Goal: Find specific page/section: Locate a particular part of the current website

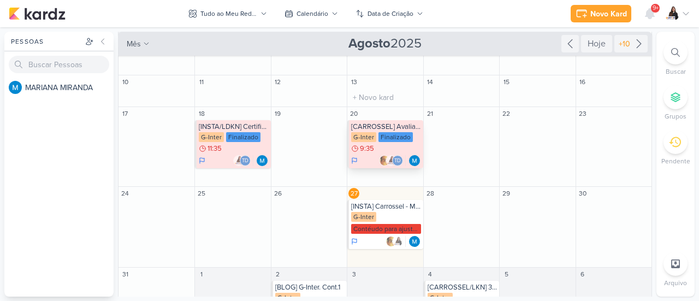
scroll to position [55, 0]
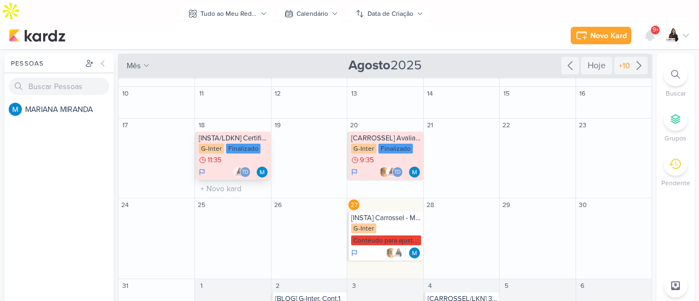
click at [240, 134] on div "[INSTA/LDKN] Certificação FIDI" at bounding box center [233, 138] width 69 height 9
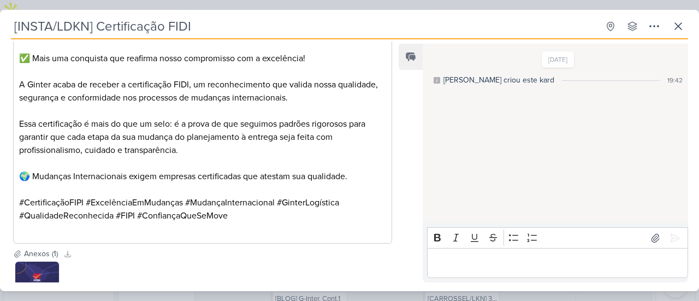
scroll to position [218, 0]
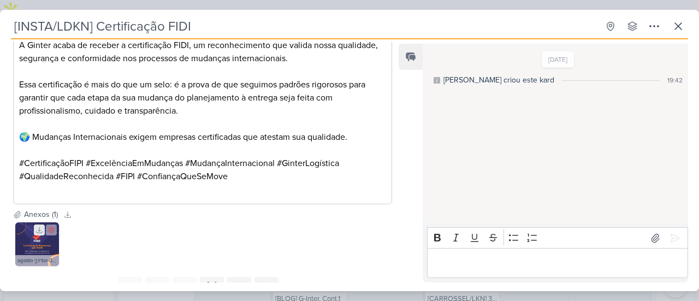
click at [39, 230] on icon at bounding box center [39, 230] width 8 height 8
click at [680, 24] on icon at bounding box center [678, 26] width 7 height 7
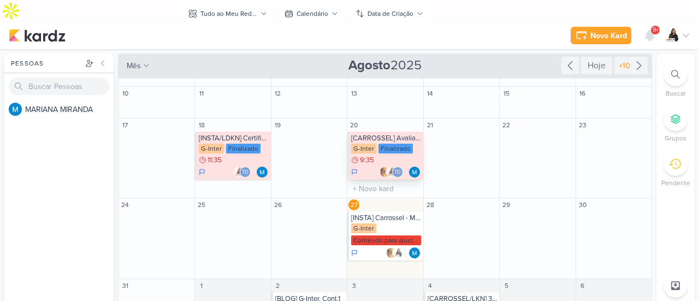
click at [397, 134] on div "[CARROSSEL] Avaliação do Google - Elogios" at bounding box center [385, 138] width 69 height 9
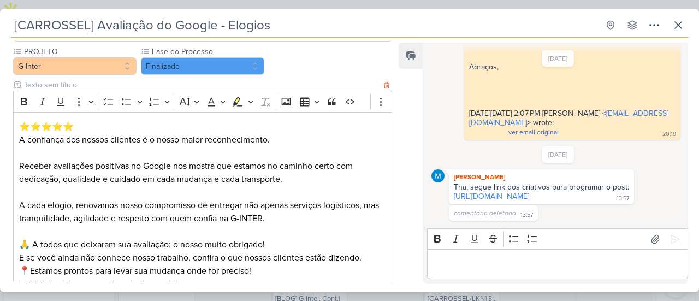
scroll to position [290, 0]
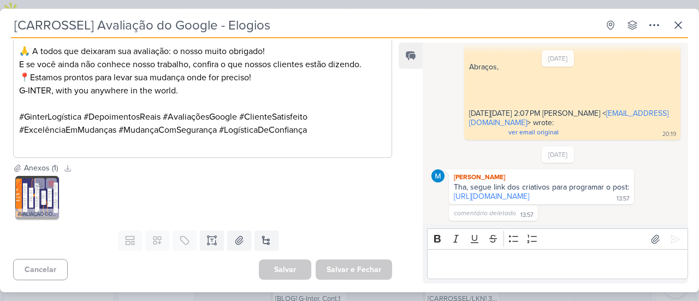
click at [41, 213] on div "AVALIAÇÃO GOOGLE.png" at bounding box center [37, 214] width 44 height 11
click at [54, 201] on img at bounding box center [37, 198] width 44 height 44
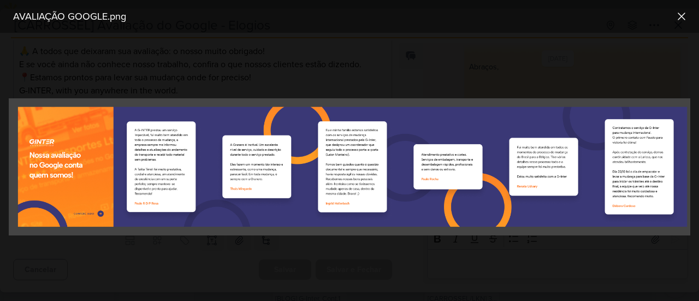
click at [257, 254] on div at bounding box center [349, 167] width 699 height 268
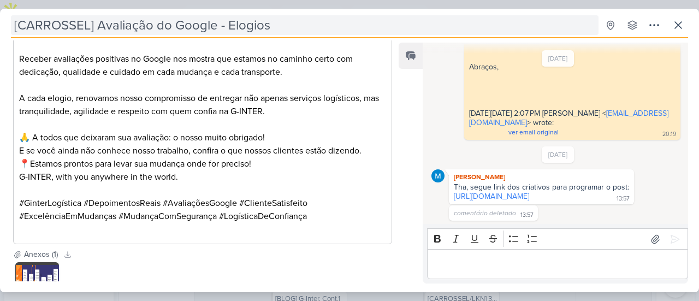
scroll to position [181, 0]
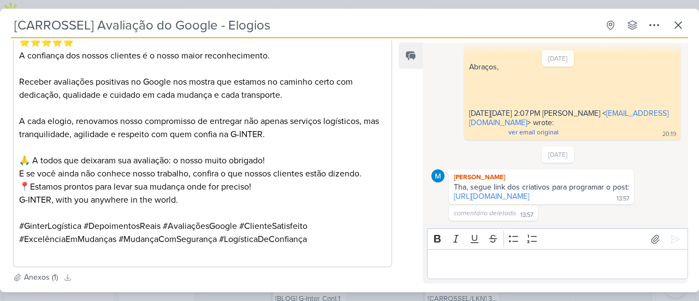
click at [260, 30] on input "[CARROSSEL] Avaliação do Google - Elogios" at bounding box center [304, 25] width 587 height 20
click at [260, 29] on input "[CARROSSEL] Avaliação do Google - Elogios" at bounding box center [304, 25] width 587 height 20
click at [690, 23] on div "[CARROSSEL] Avaliação do Google - Elogios Criado por MARIANA nenhum grupo dispo…" at bounding box center [349, 153] width 699 height 277
click at [678, 26] on icon at bounding box center [678, 25] width 13 height 13
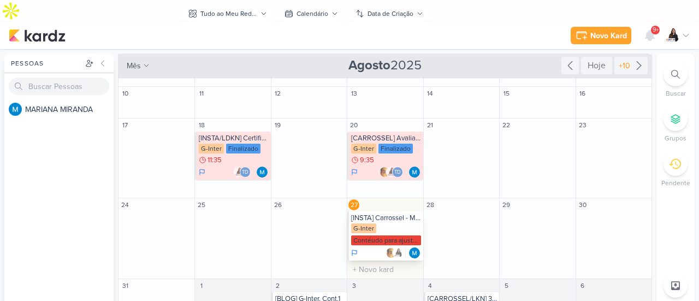
click at [386, 213] on div "[INSTA] Carrossel - Mudança de PETS" at bounding box center [385, 217] width 69 height 9
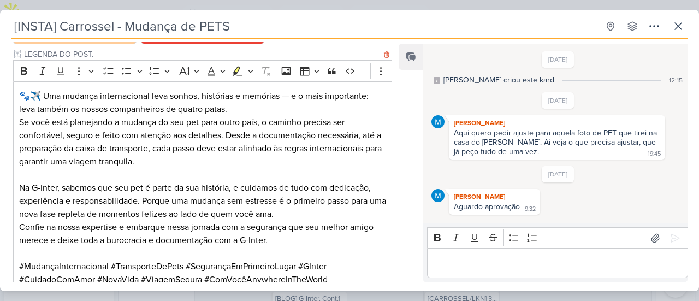
scroll to position [264, 0]
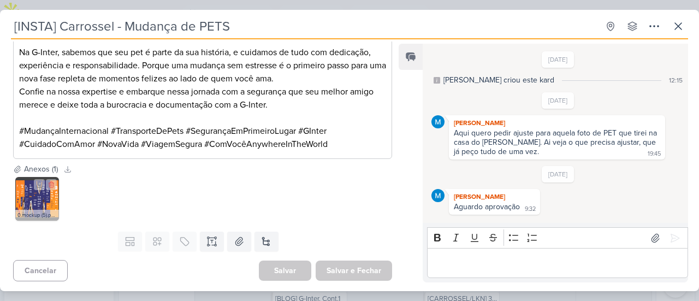
click at [52, 204] on img at bounding box center [37, 199] width 44 height 44
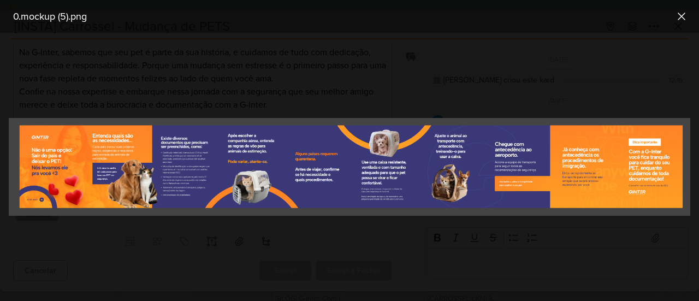
click at [93, 90] on div at bounding box center [349, 167] width 699 height 268
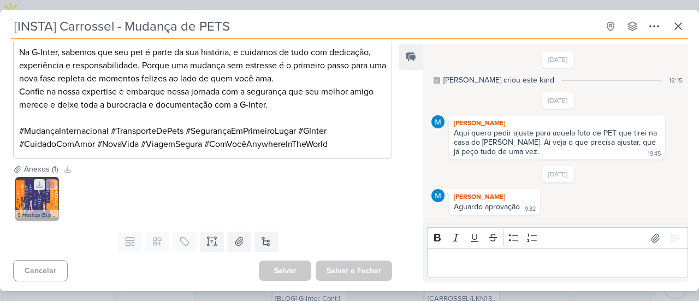
click at [41, 183] on icon at bounding box center [39, 185] width 8 height 8
drag, startPoint x: 323, startPoint y: 202, endPoint x: 420, endPoint y: 174, distance: 101.2
click at [323, 203] on div "0.mockup (5).png" at bounding box center [202, 199] width 379 height 48
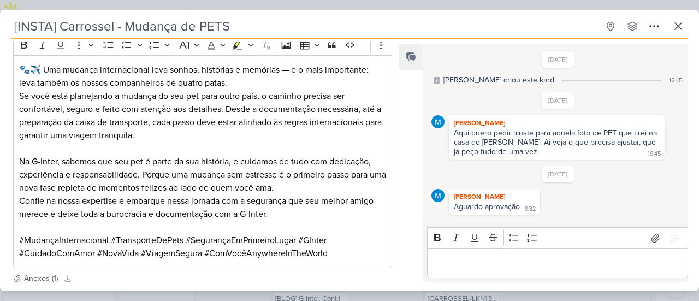
scroll to position [100, 0]
